Goal: Task Accomplishment & Management: Use online tool/utility

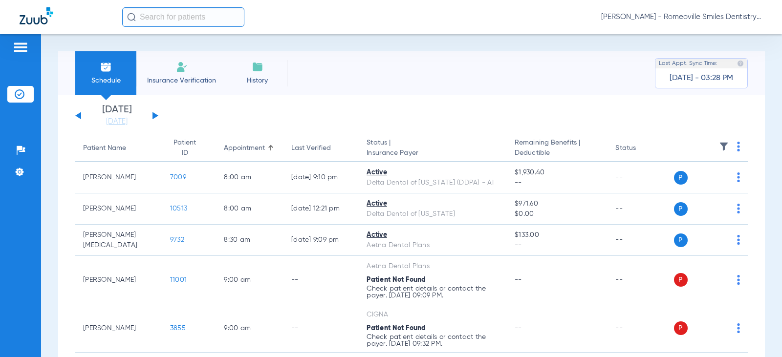
click at [185, 78] on span "Insurance Verification" at bounding box center [182, 81] width 76 height 10
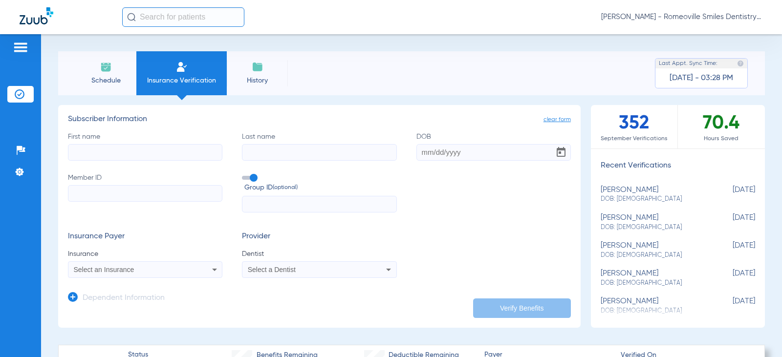
click at [634, 125] on div "352 September Verifications" at bounding box center [634, 126] width 87 height 43
click at [98, 77] on span "Schedule" at bounding box center [106, 81] width 46 height 10
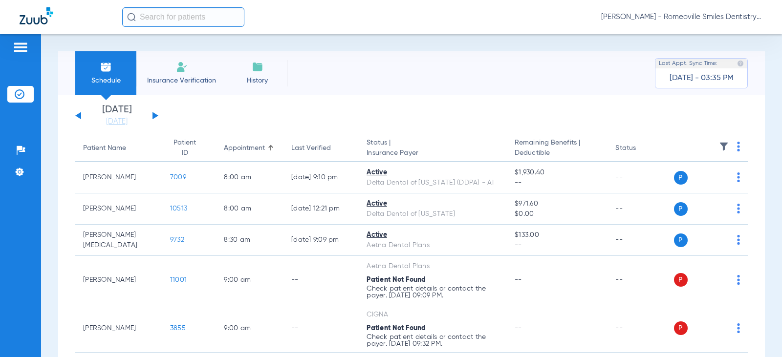
click at [154, 115] on button at bounding box center [155, 115] width 6 height 7
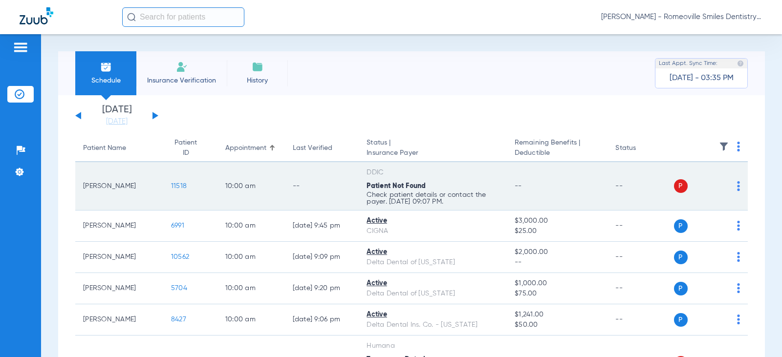
click at [675, 188] on span "P" at bounding box center [681, 186] width 14 height 14
click at [737, 188] on img at bounding box center [738, 186] width 3 height 10
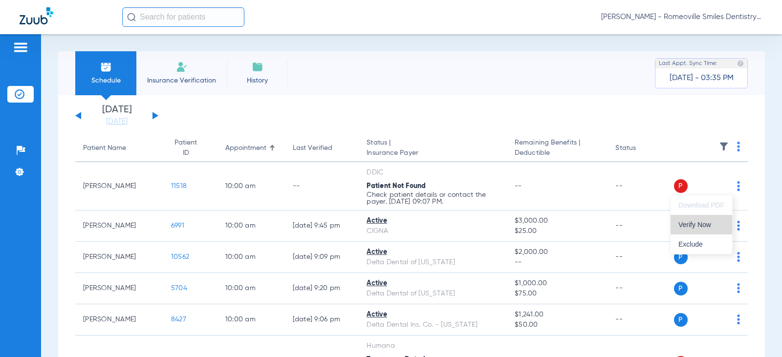
click at [693, 224] on span "Verify Now" at bounding box center [701, 224] width 46 height 7
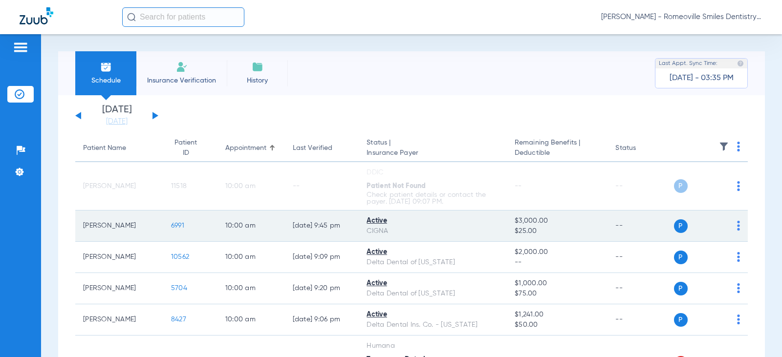
click at [171, 227] on span "6991" at bounding box center [177, 225] width 13 height 7
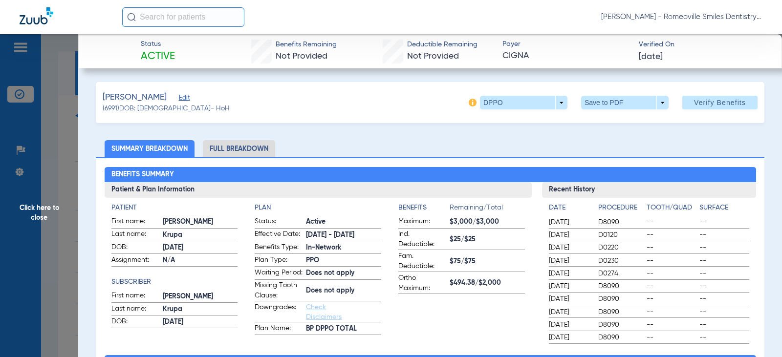
click at [233, 152] on li "Full Breakdown" at bounding box center [239, 148] width 72 height 17
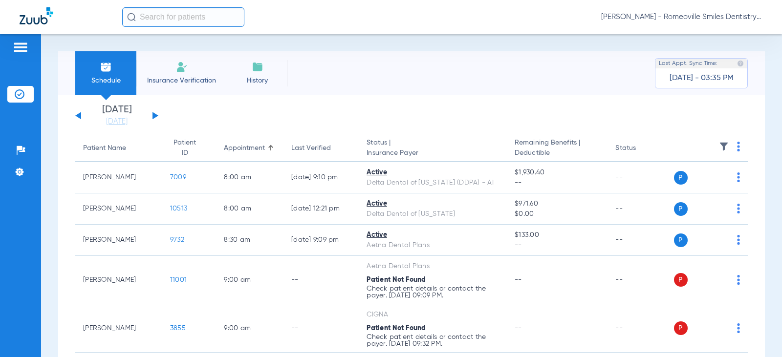
click at [153, 117] on button at bounding box center [155, 115] width 6 height 7
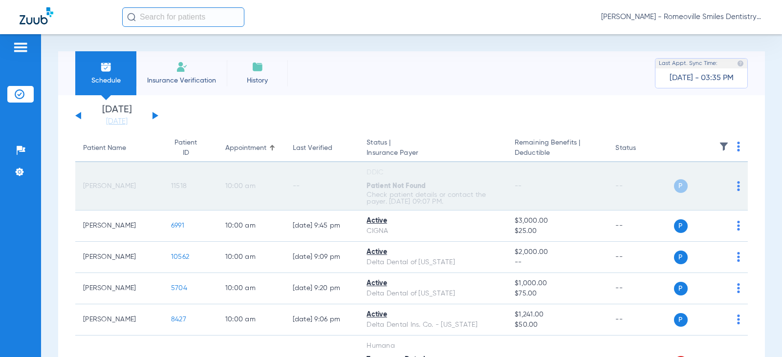
click at [737, 184] on img at bounding box center [738, 186] width 3 height 10
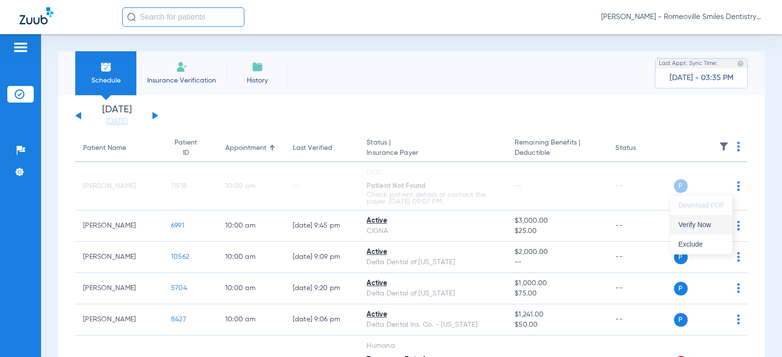
click at [700, 225] on span "Verify Now" at bounding box center [701, 224] width 46 height 7
